Goal: Task Accomplishment & Management: Manage account settings

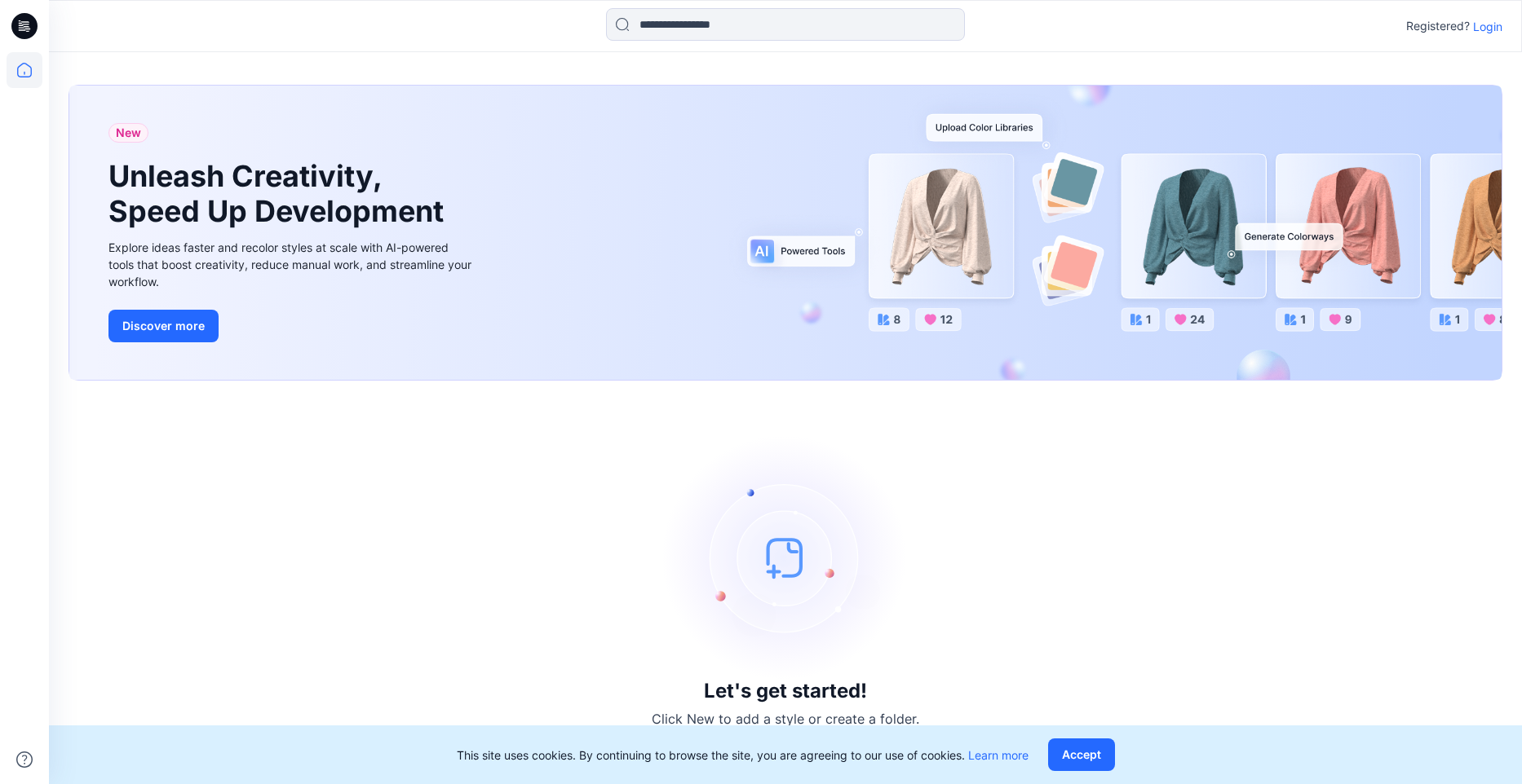
click at [1492, 25] on p "Login" at bounding box center [1487, 26] width 29 height 17
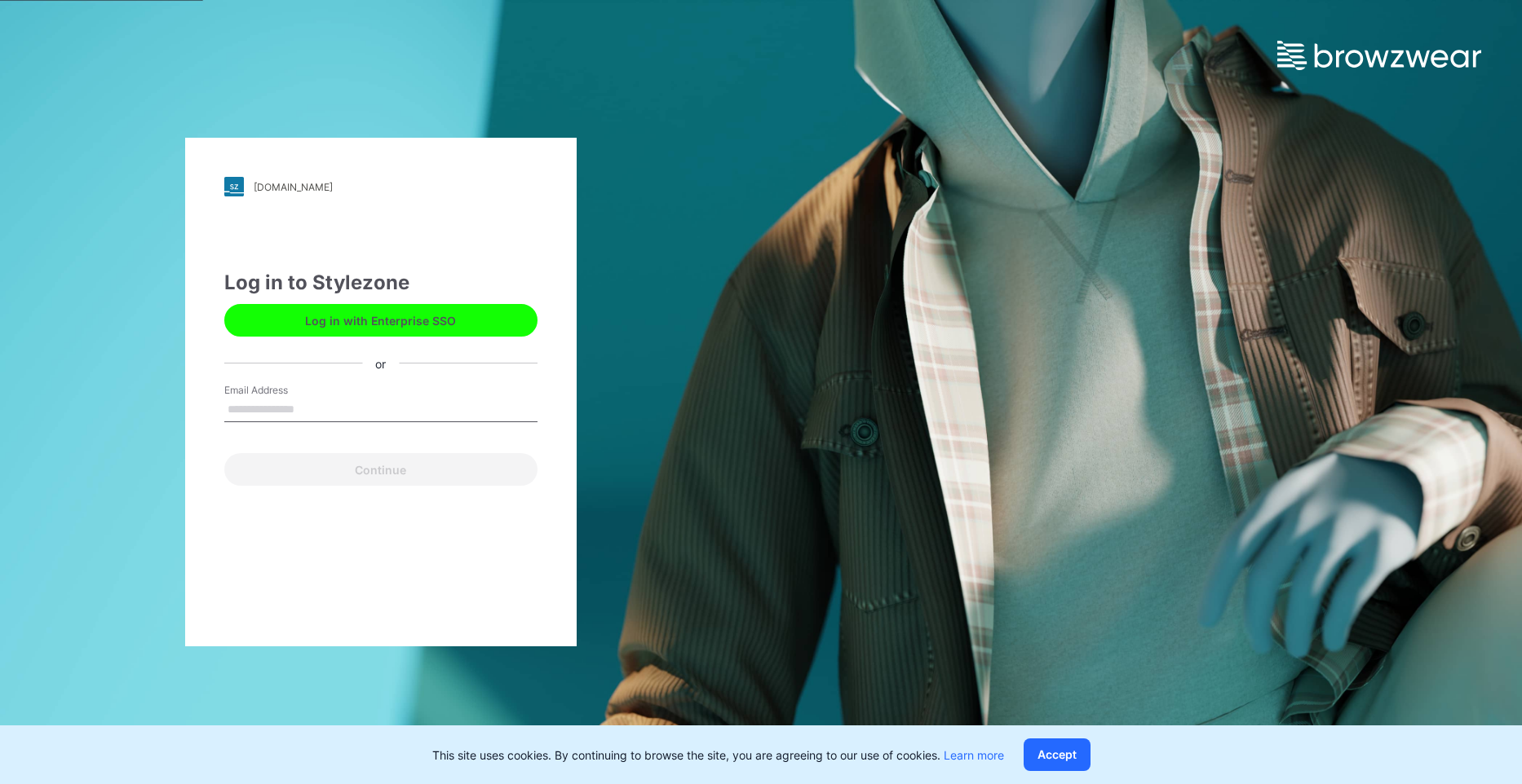
click at [245, 412] on input "Email Address" at bounding box center [381, 410] width 313 height 24
type input "**********"
click at [309, 475] on button "Continue" at bounding box center [381, 469] width 313 height 33
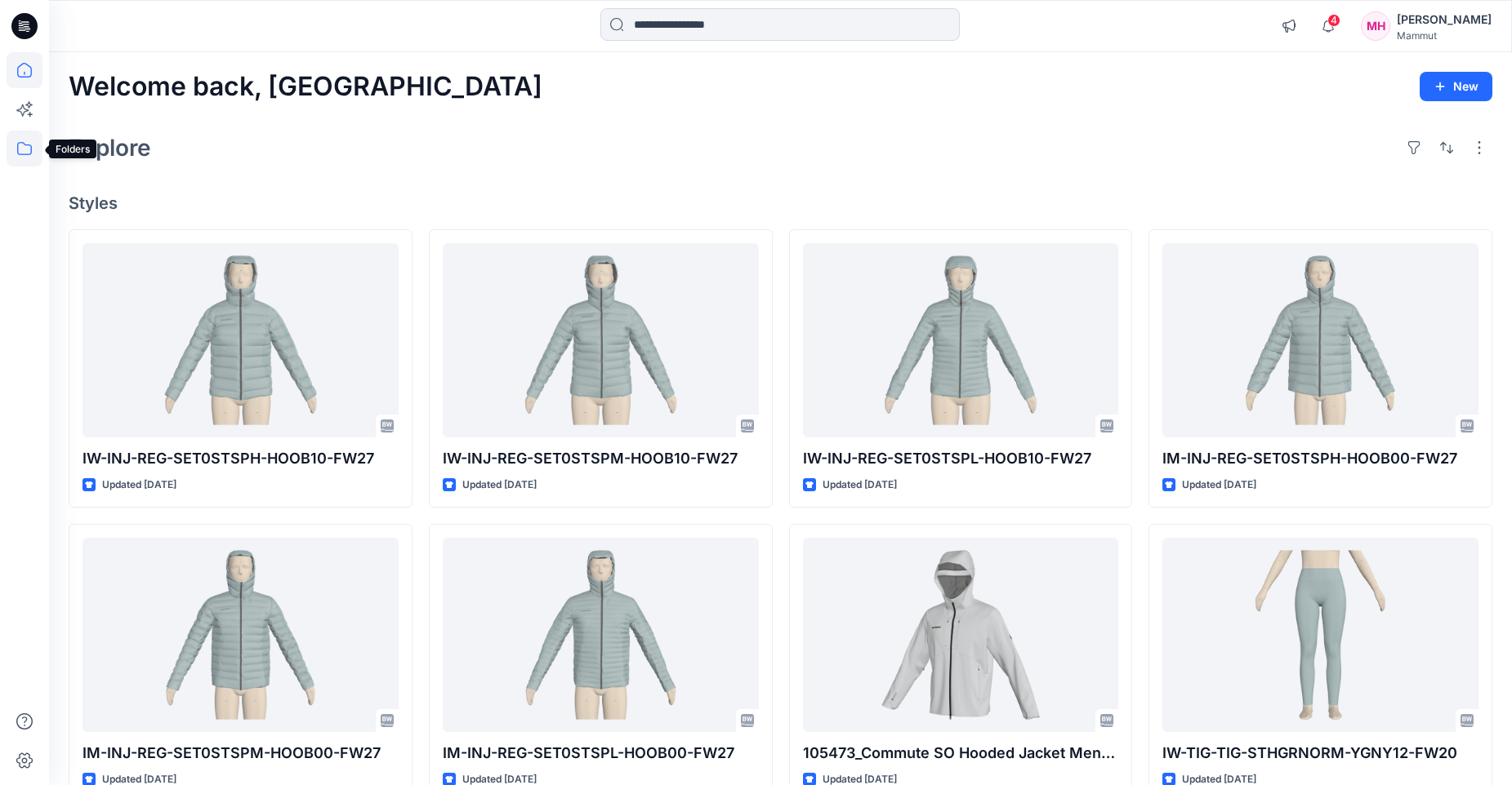
click at [23, 160] on icon at bounding box center [24, 148] width 36 height 36
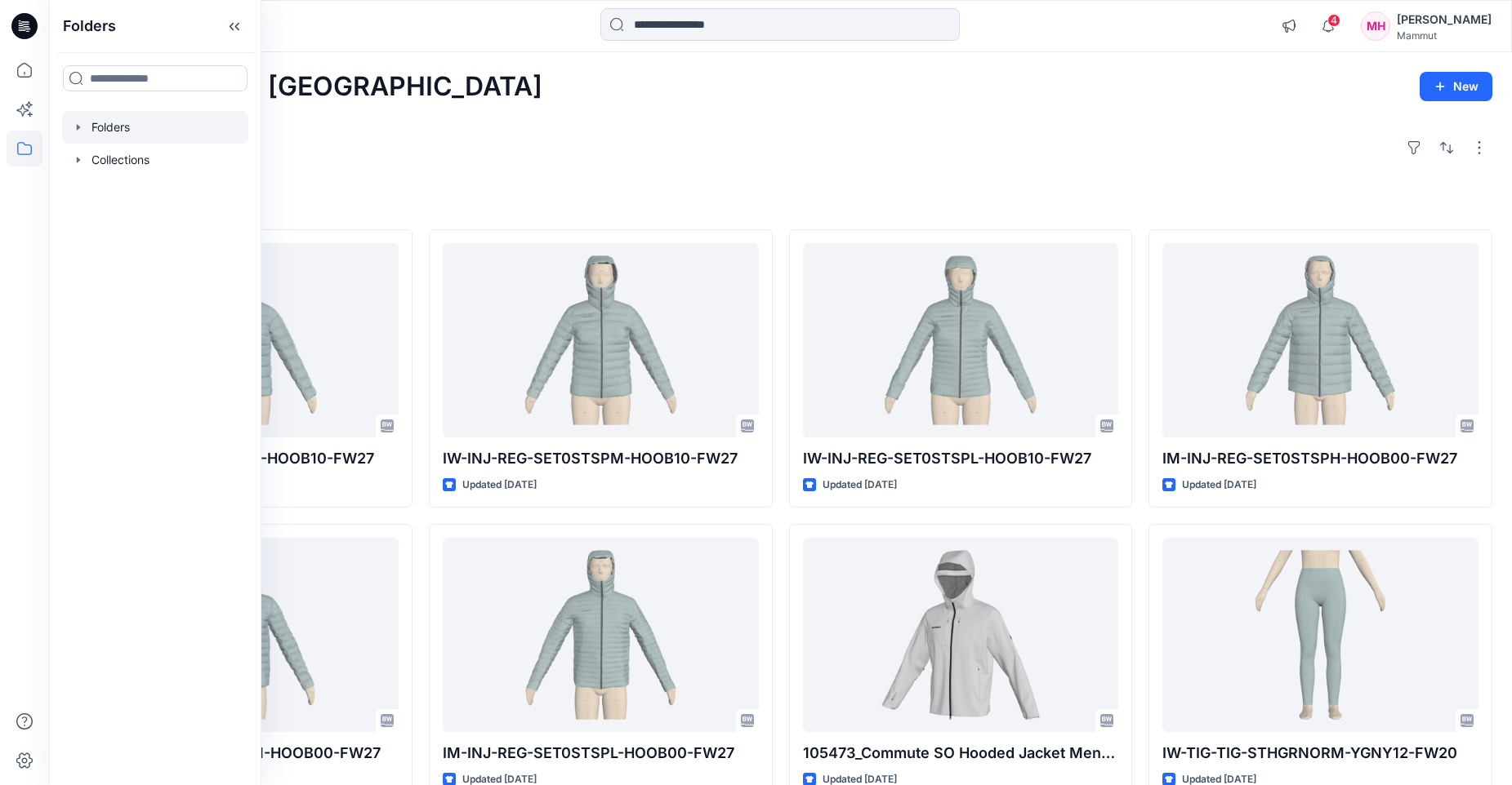
click at [124, 127] on div at bounding box center [155, 127] width 186 height 33
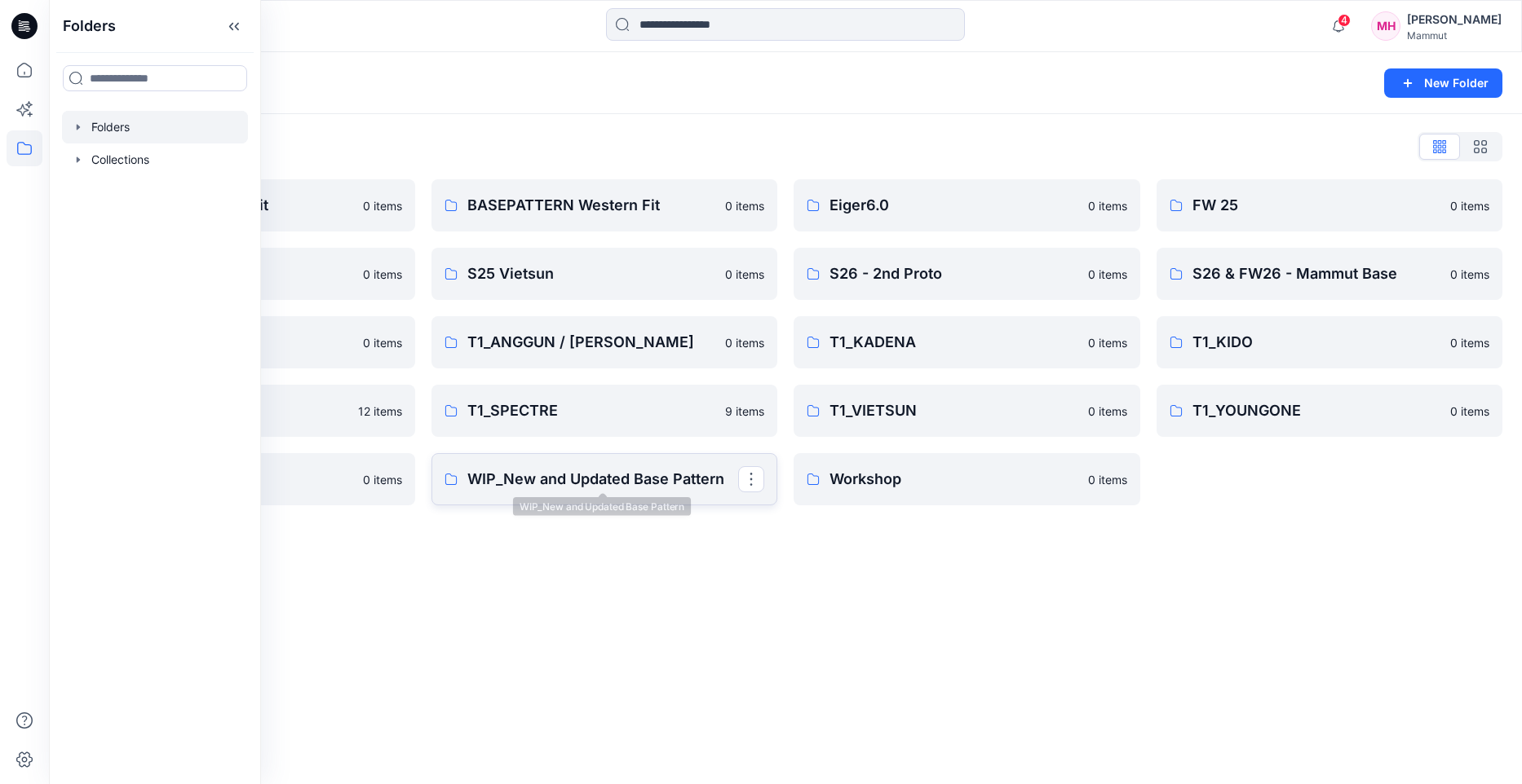
click at [567, 479] on p "WIP_New and Updated Base Pattern" at bounding box center [602, 479] width 272 height 23
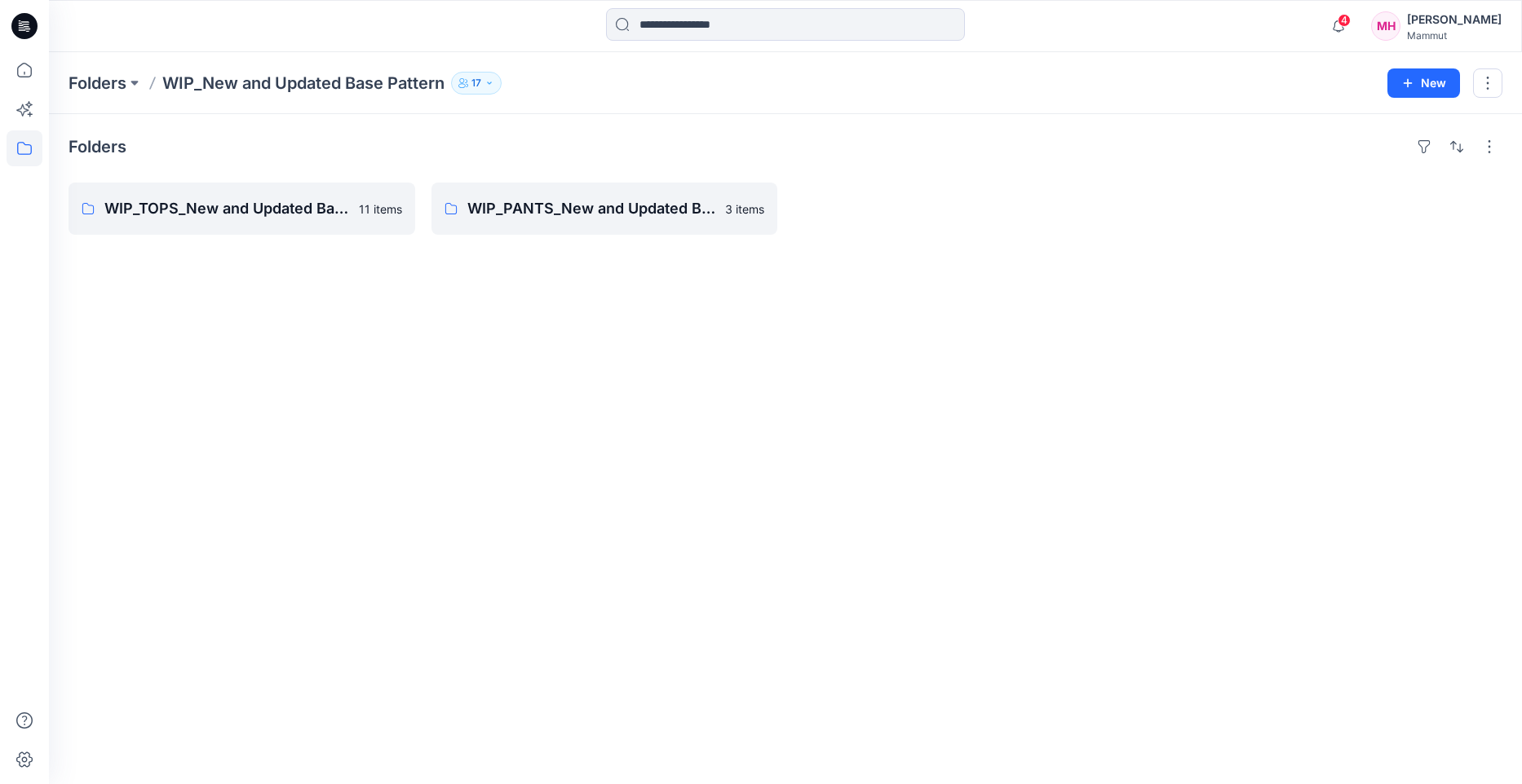
click at [485, 82] on button "17" at bounding box center [476, 82] width 50 height 23
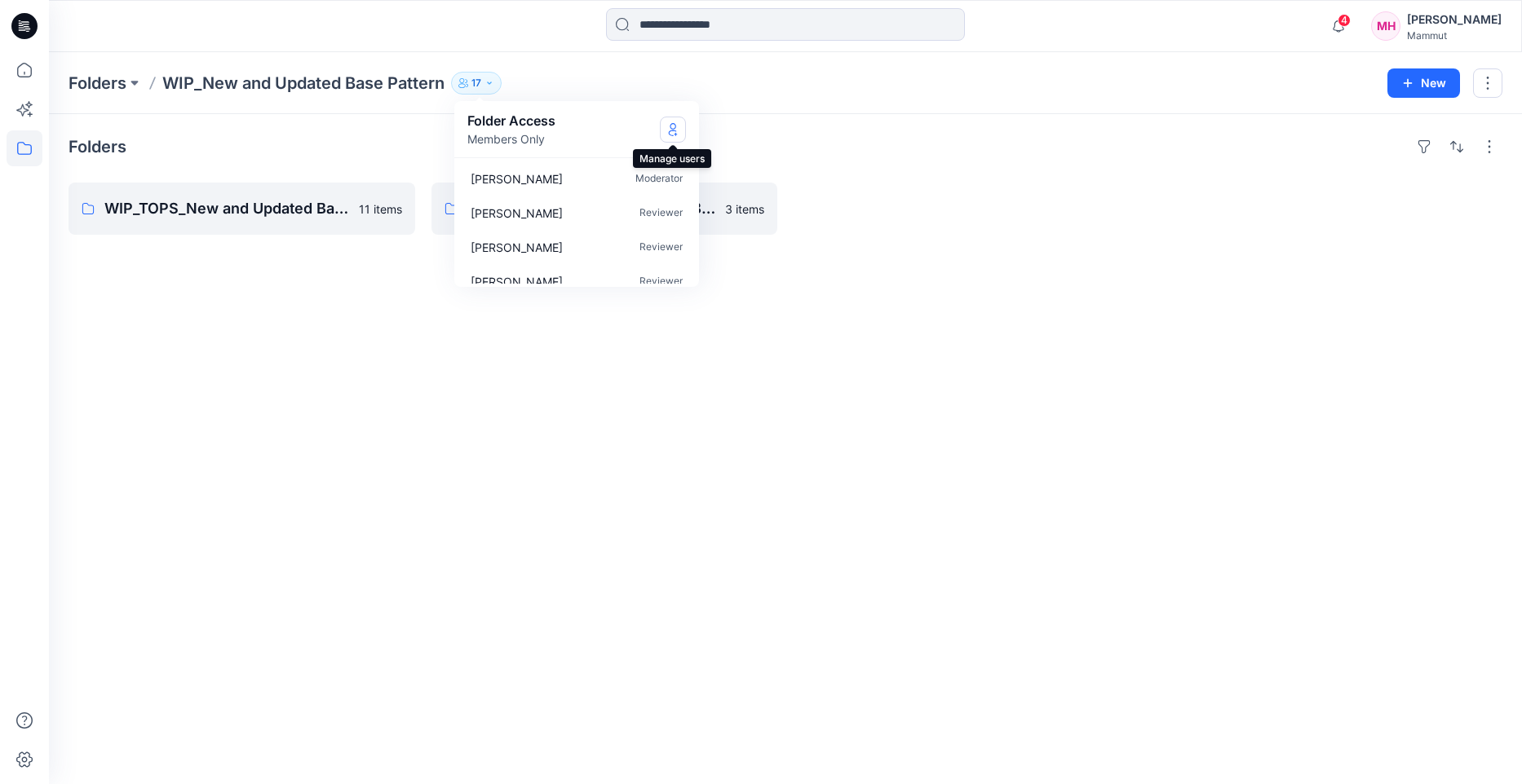
drag, startPoint x: 485, startPoint y: 82, endPoint x: 676, endPoint y: 129, distance: 196.7
click at [676, 94] on div "Folders WIP_New and Updated Base Pattern 17 Folder Access Members Only [PERSON_…" at bounding box center [721, 82] width 1307 height 23
click at [676, 129] on icon "Manage Users" at bounding box center [673, 130] width 13 height 13
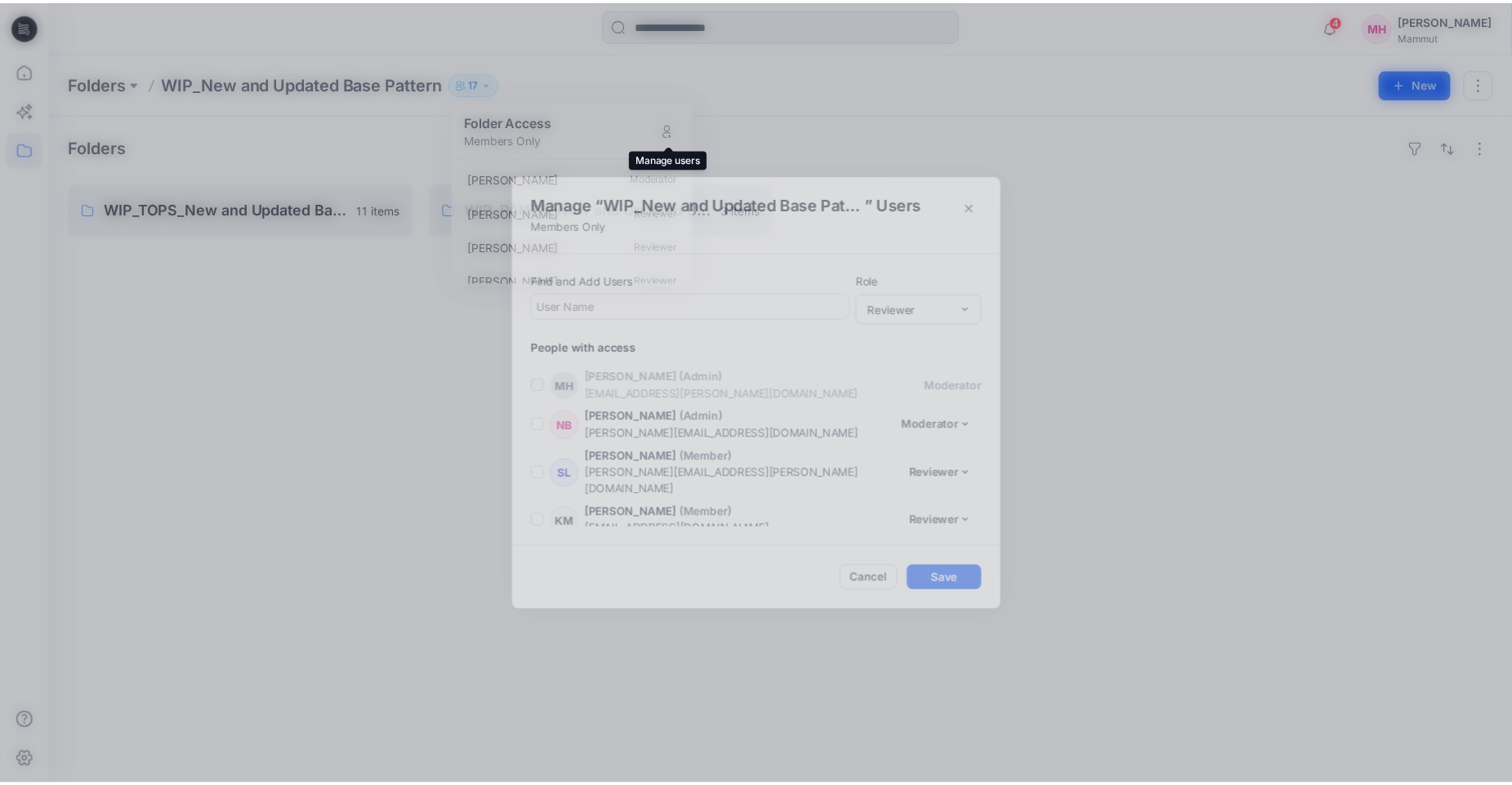
scroll to position [524, 0]
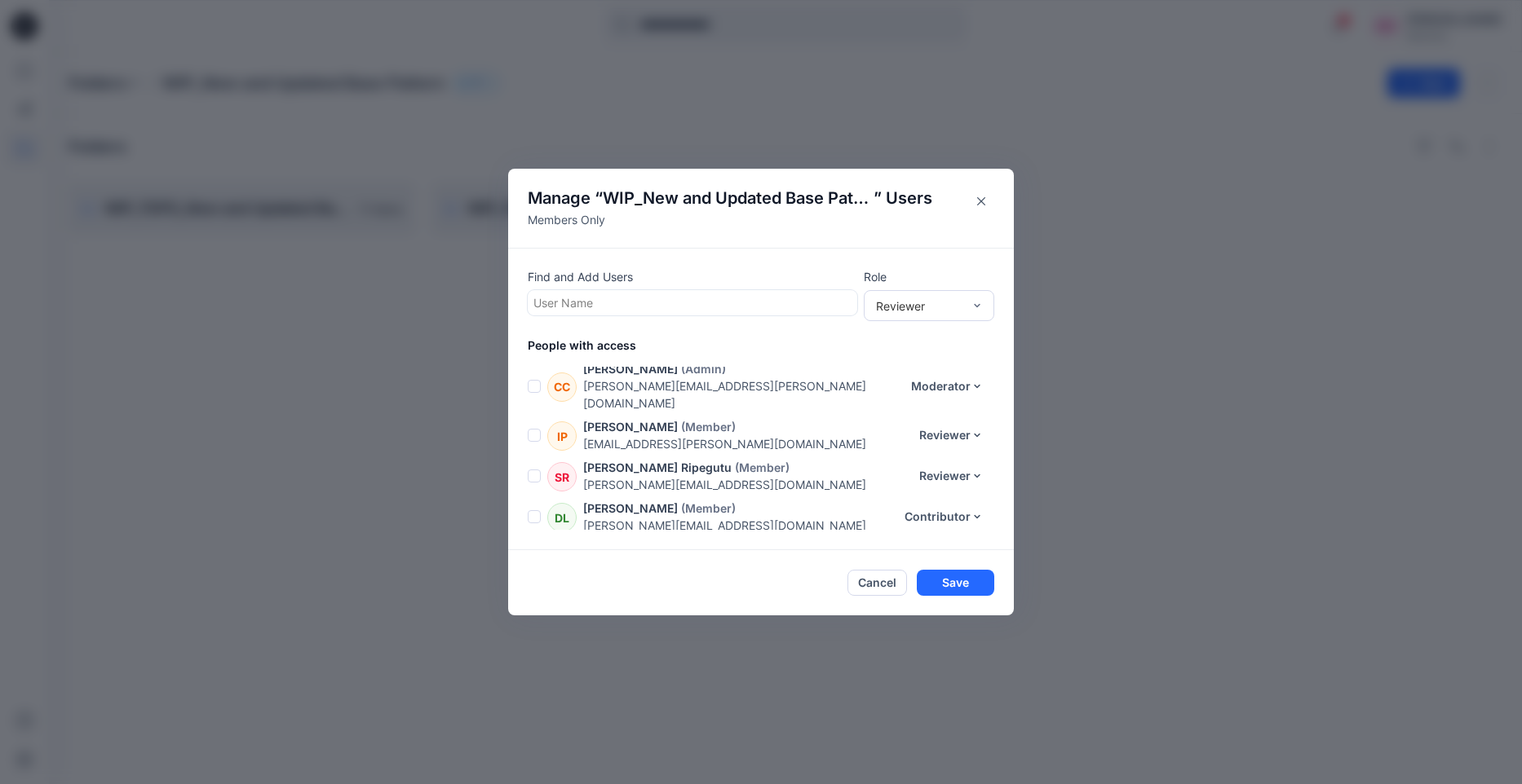
click at [610, 297] on div at bounding box center [692, 303] width 318 height 20
type input "*****"
click at [616, 339] on p "[PERSON_NAME]" at bounding box center [612, 343] width 93 height 21
click at [960, 579] on button "Save" at bounding box center [955, 583] width 77 height 26
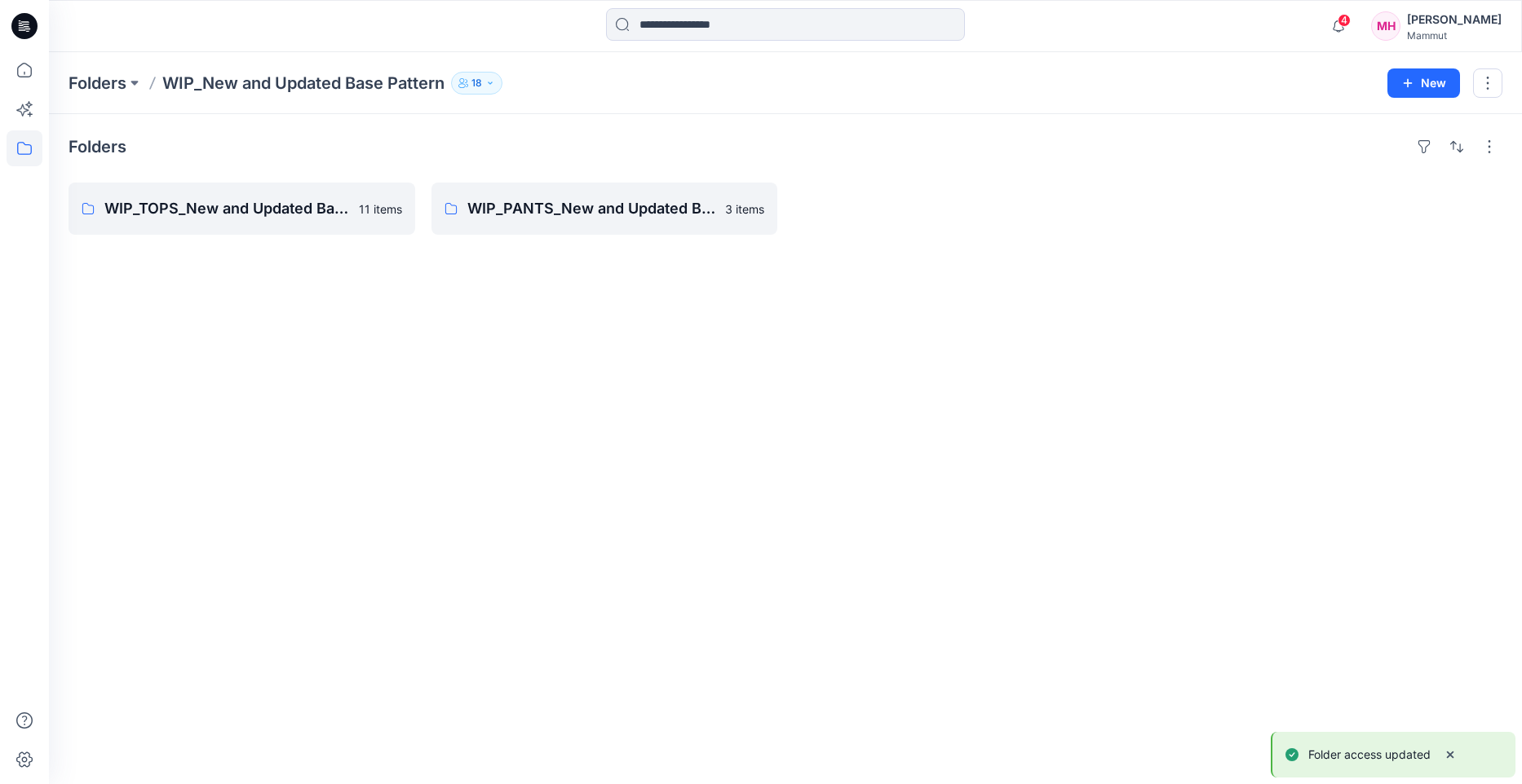
click at [491, 78] on icon "button" at bounding box center [491, 83] width 10 height 10
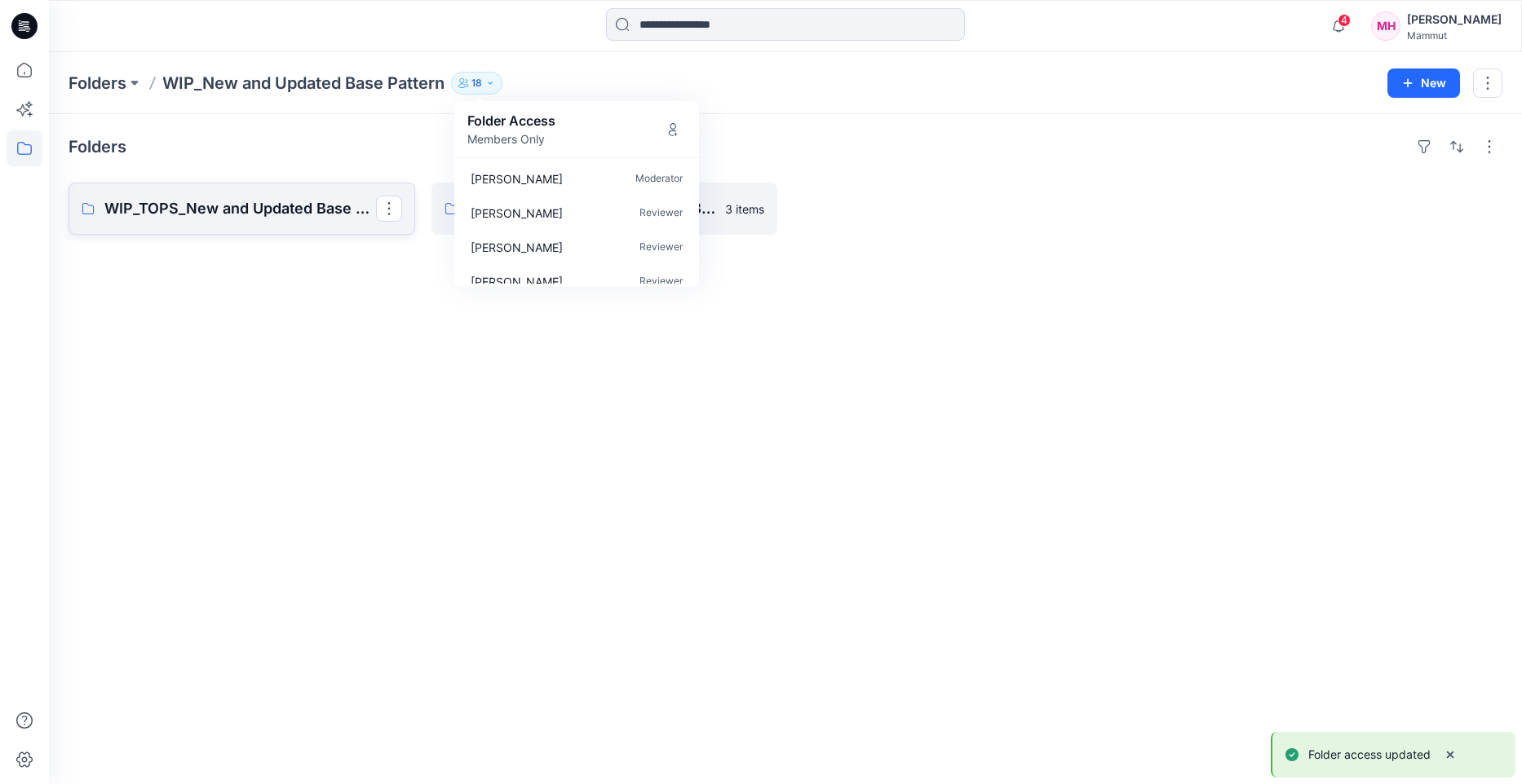
click at [297, 204] on p "WIP_TOPS_New and Updated Base Patterns" at bounding box center [240, 209] width 272 height 23
